Goal: Task Accomplishment & Management: Manage account settings

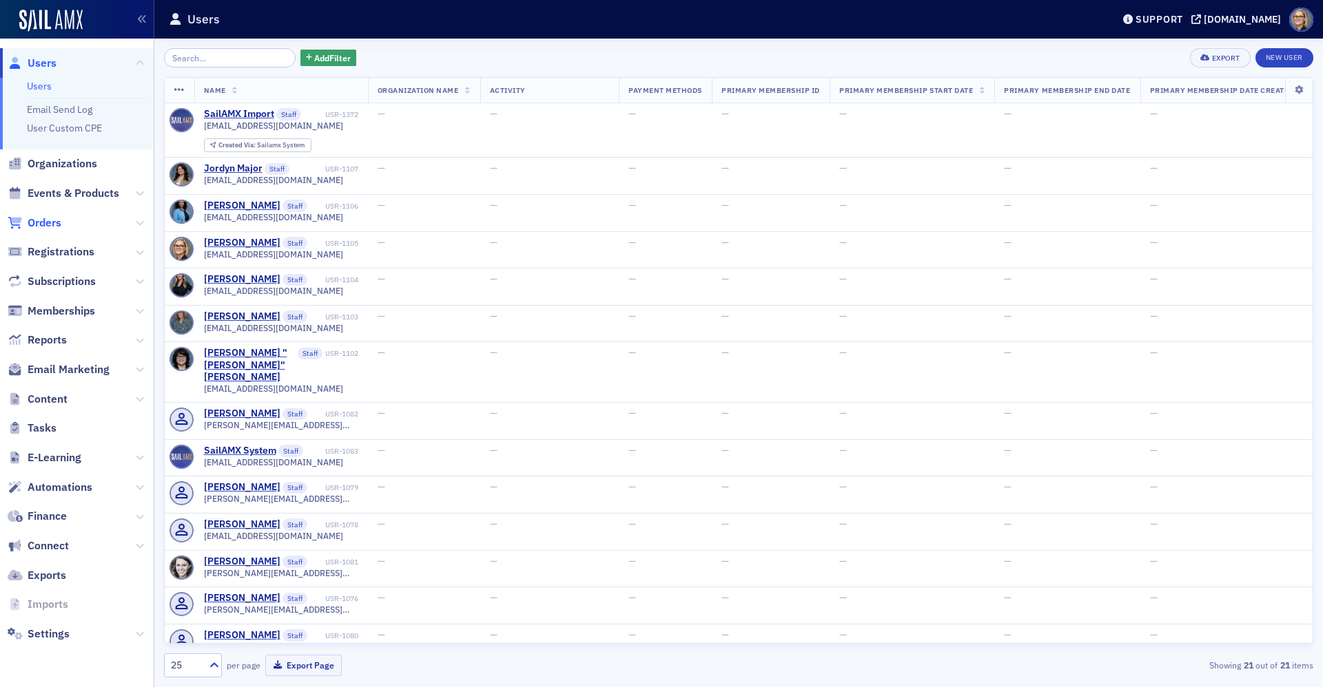
click at [56, 225] on span "Orders" at bounding box center [45, 223] width 34 height 15
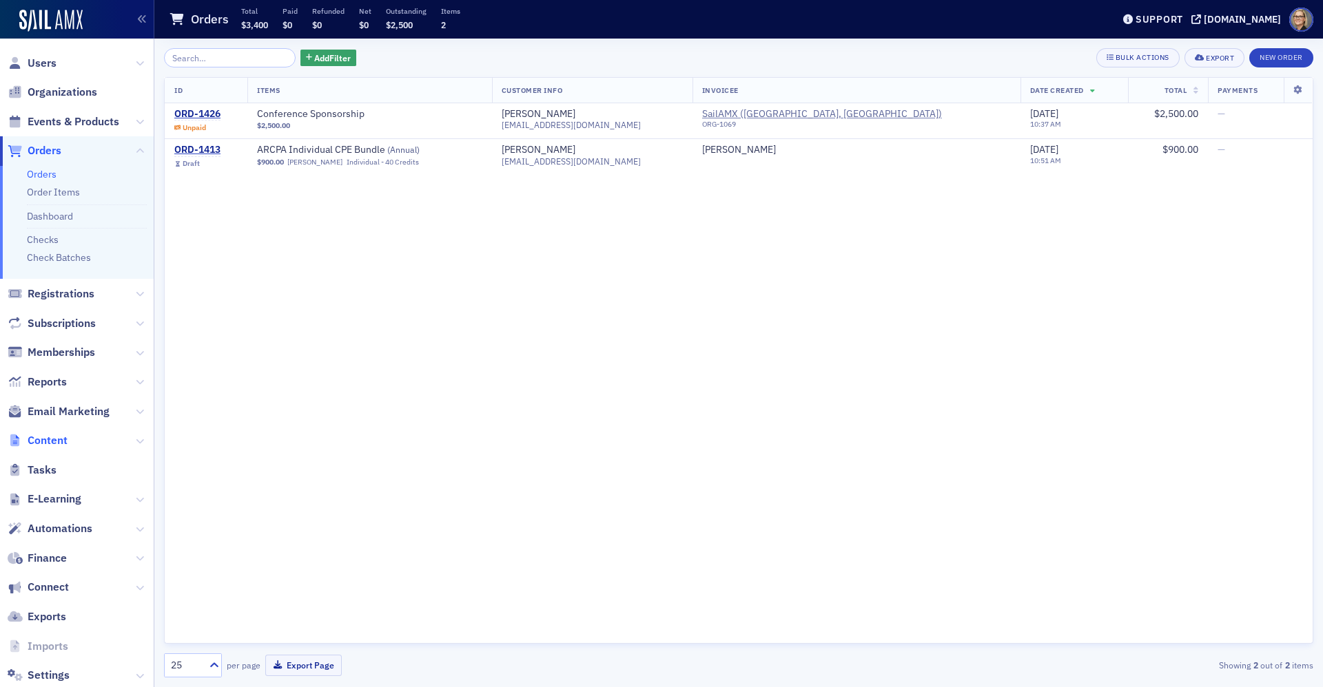
click at [43, 437] on span "Content" at bounding box center [48, 440] width 40 height 15
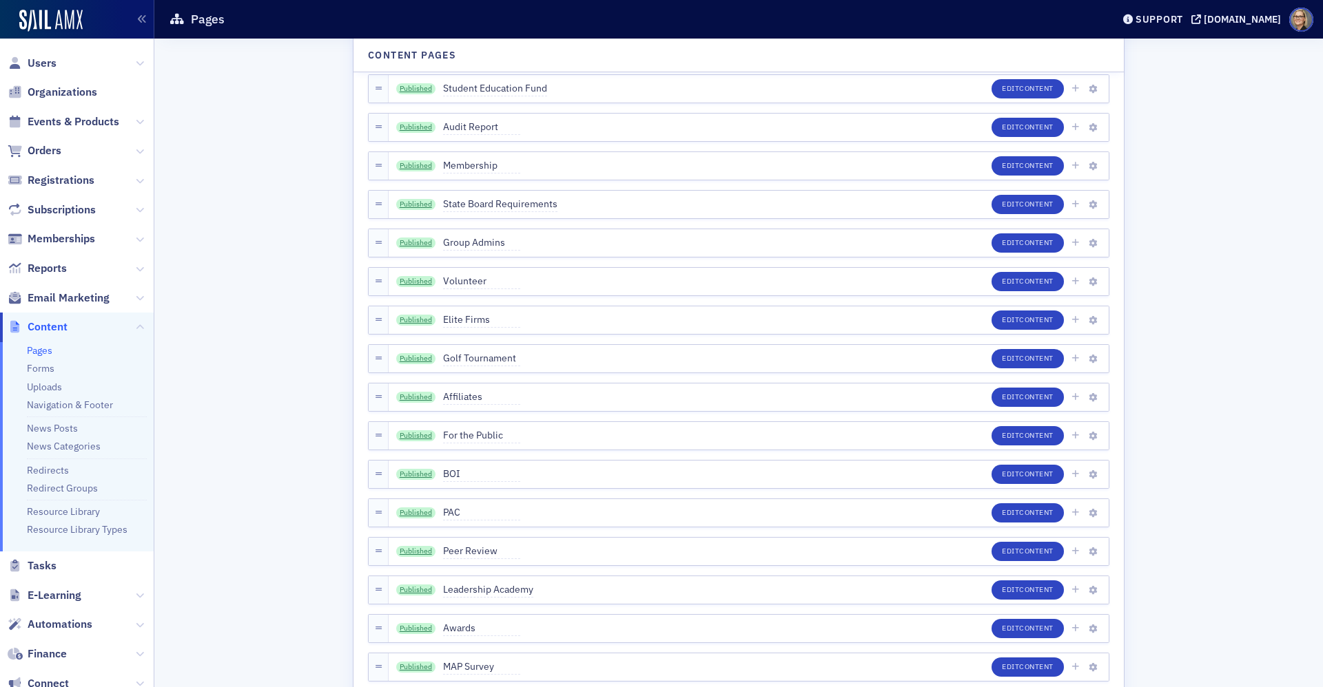
scroll to position [1447, 0]
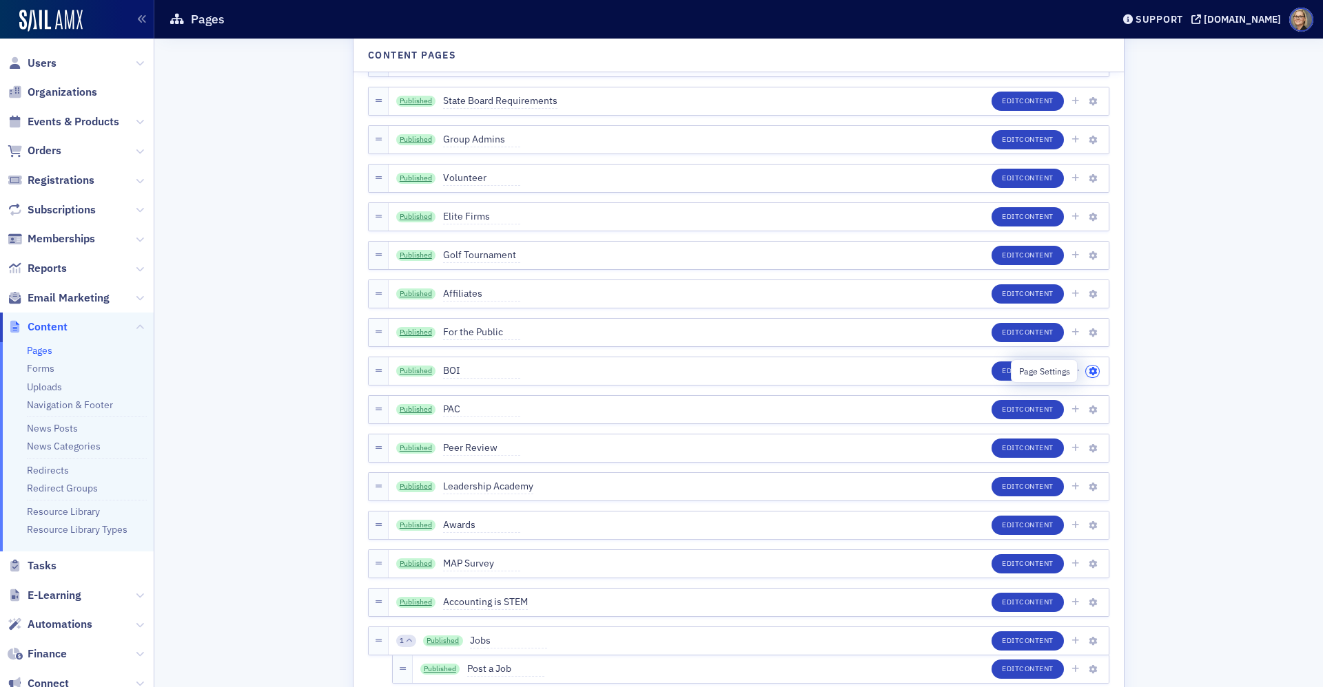
click at [1088, 371] on button "button" at bounding box center [1092, 372] width 13 height 12
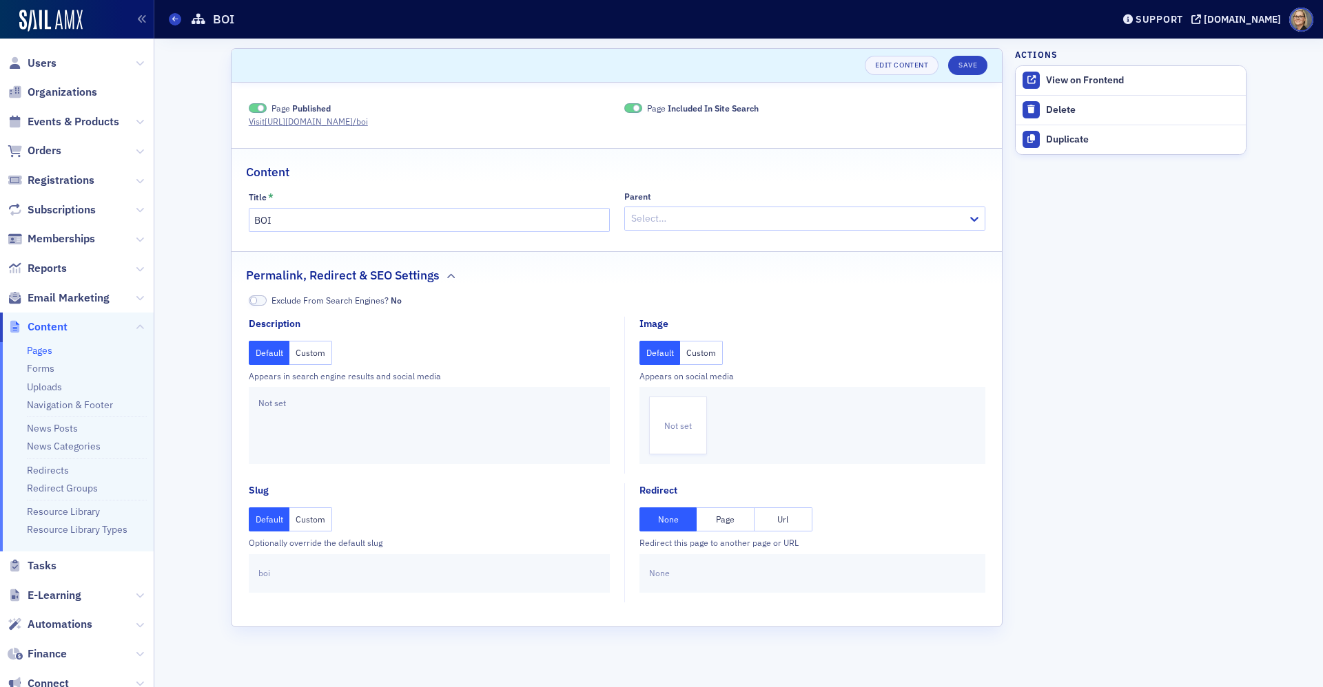
click at [260, 109] on span at bounding box center [261, 109] width 8 height 8
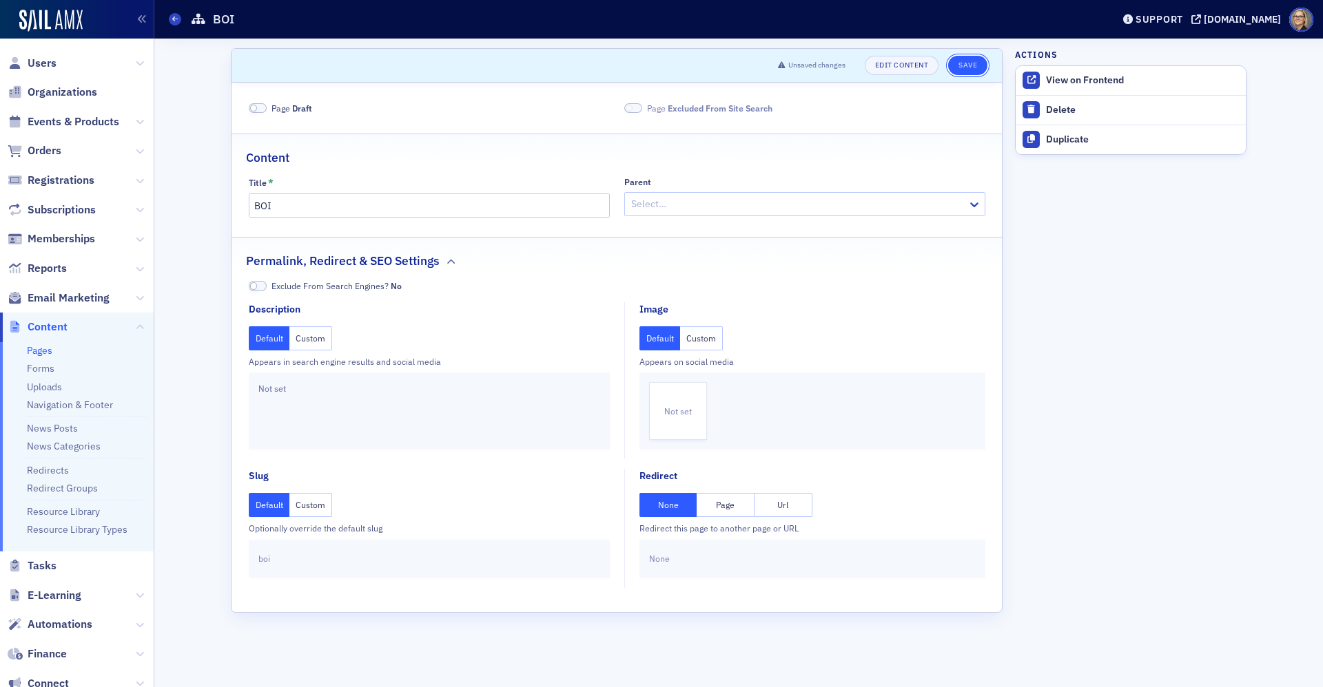
click at [969, 64] on button "Save" at bounding box center [967, 65] width 39 height 19
click at [41, 372] on link "Forms" at bounding box center [41, 368] width 28 height 12
